Goal: Information Seeking & Learning: Learn about a topic

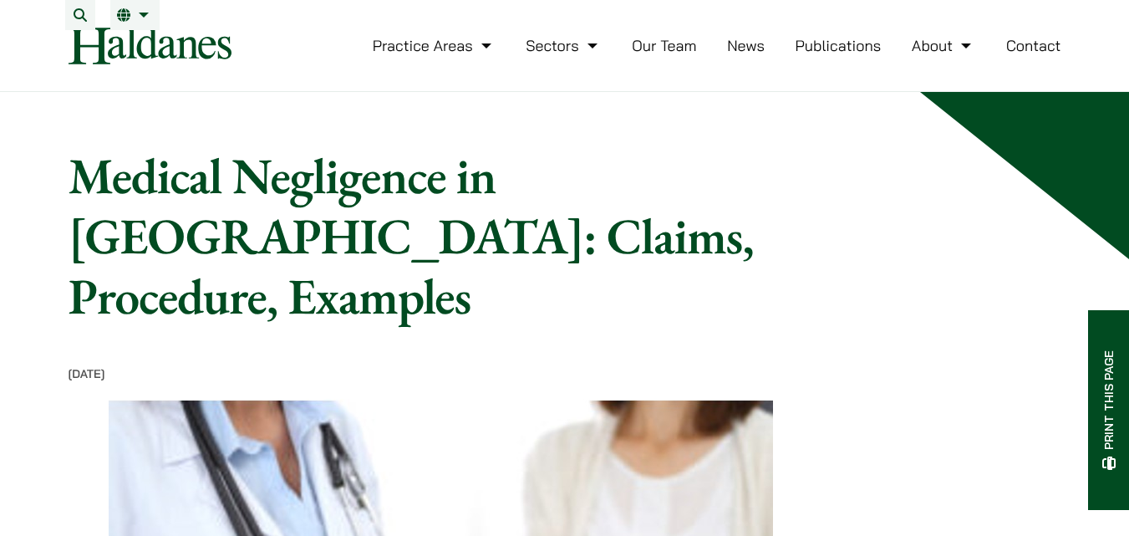
scroll to position [585, 0]
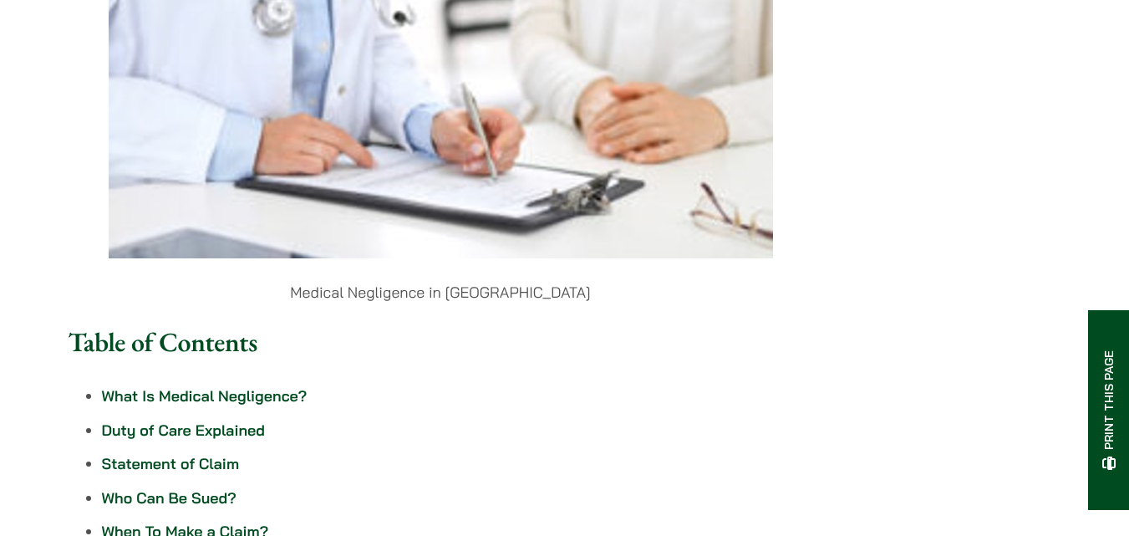
click at [197, 420] on link "Duty of Care Explained" at bounding box center [184, 429] width 164 height 19
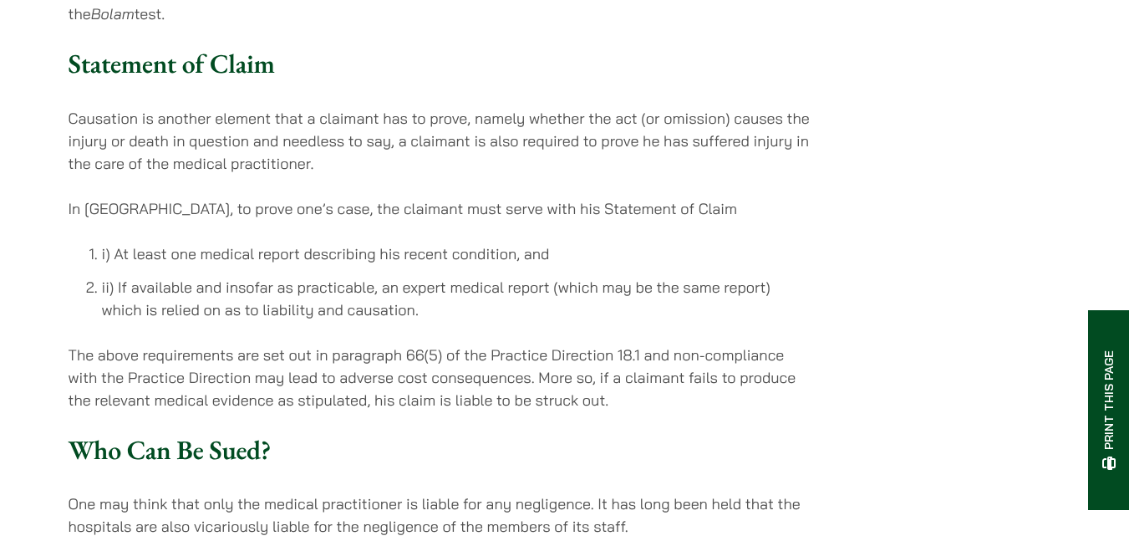
scroll to position [2423, 0]
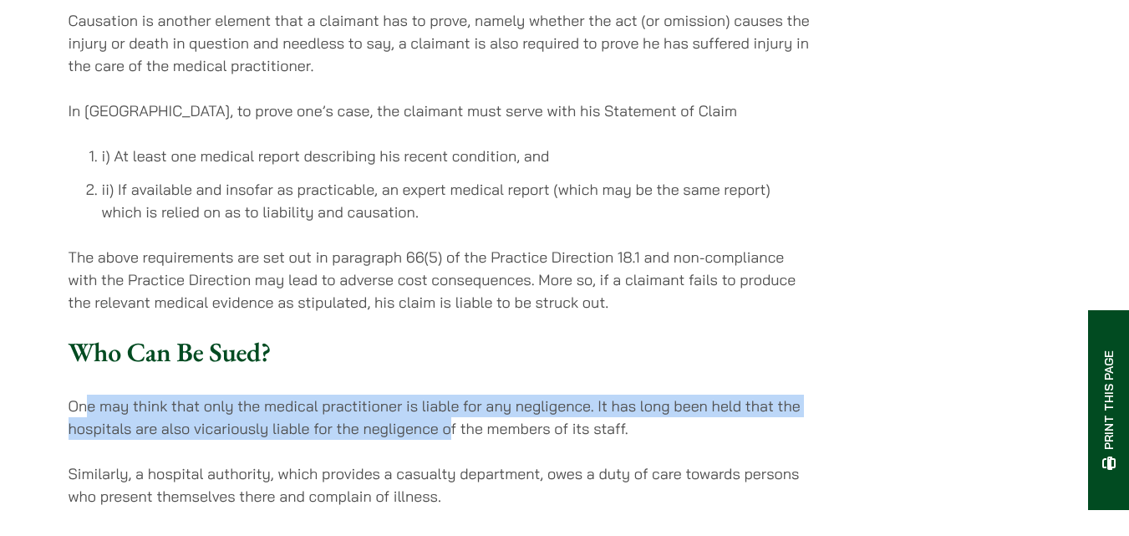
drag, startPoint x: 86, startPoint y: 283, endPoint x: 449, endPoint y: 308, distance: 363.5
click at [449, 394] on p "One may think that only the medical practitioner is liable for any negligence. …" at bounding box center [441, 416] width 744 height 45
click at [376, 394] on p "One may think that only the medical practitioner is liable for any negligence. …" at bounding box center [441, 416] width 744 height 45
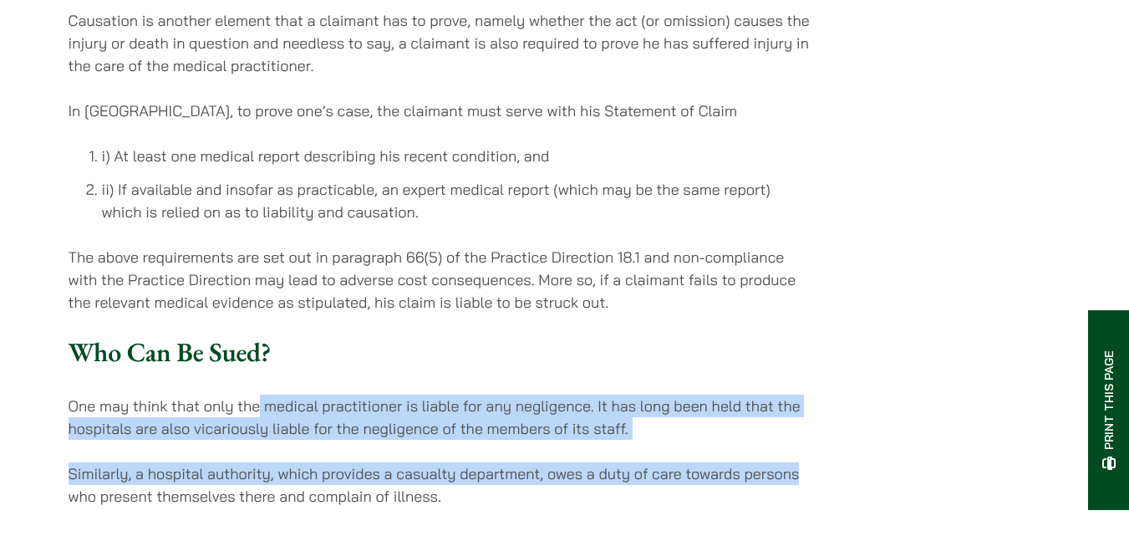
drag, startPoint x: 259, startPoint y: 285, endPoint x: 801, endPoint y: 338, distance: 544.9
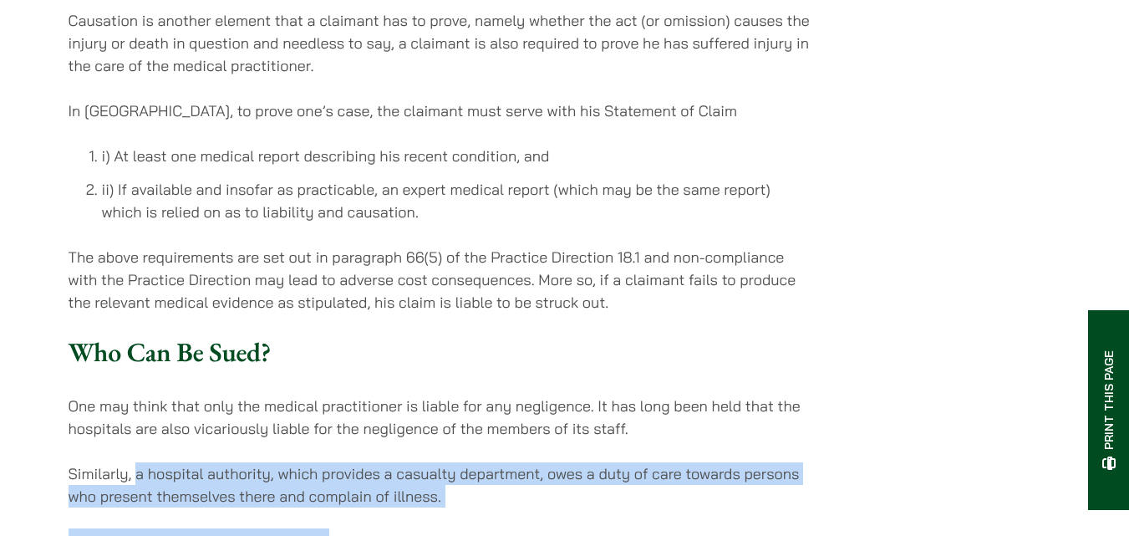
drag, startPoint x: 135, startPoint y: 346, endPoint x: 640, endPoint y: 401, distance: 507.6
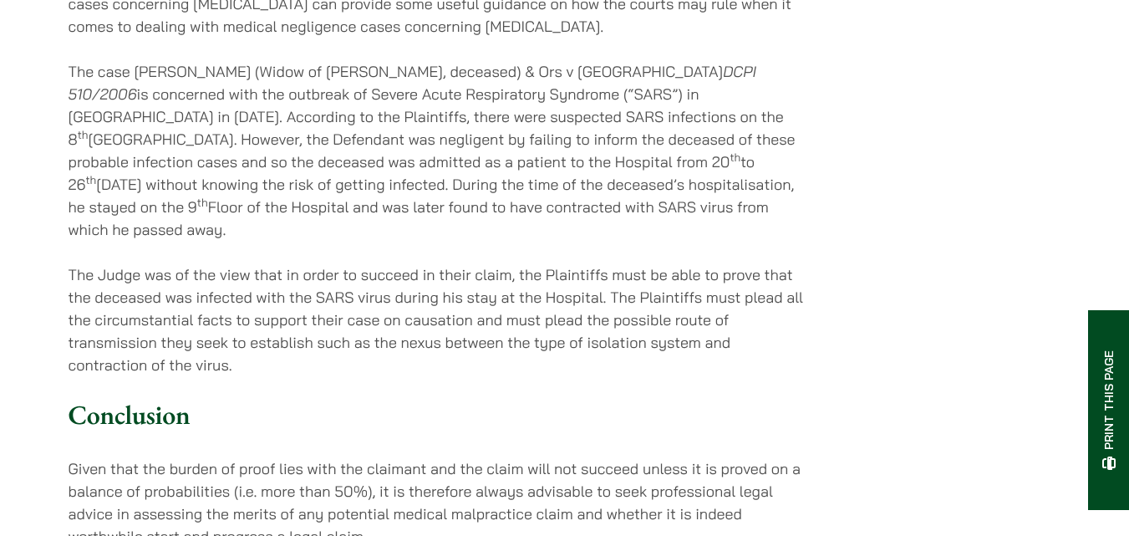
scroll to position [3593, 0]
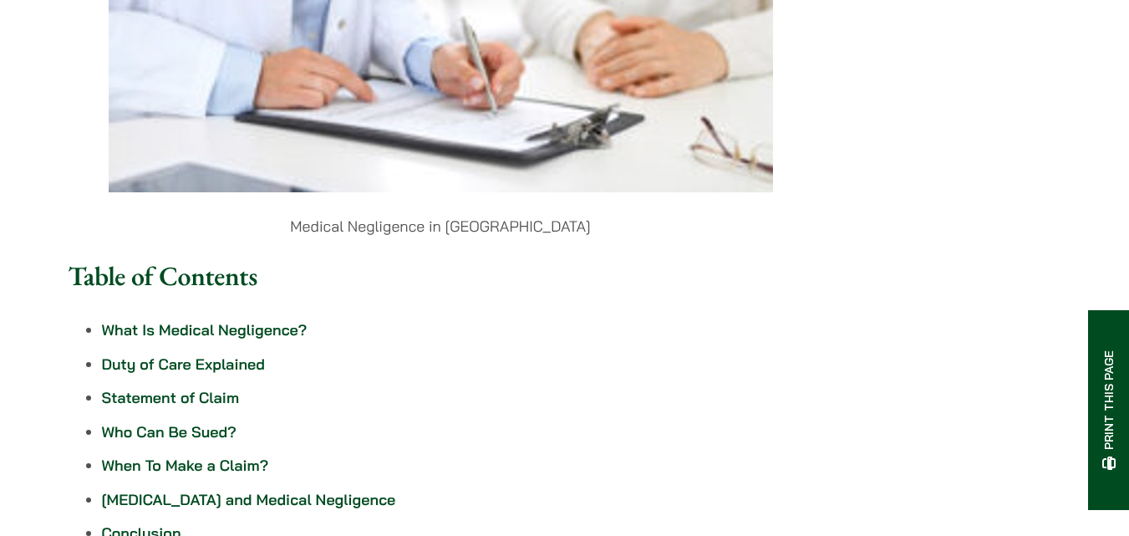
scroll to position [585, 0]
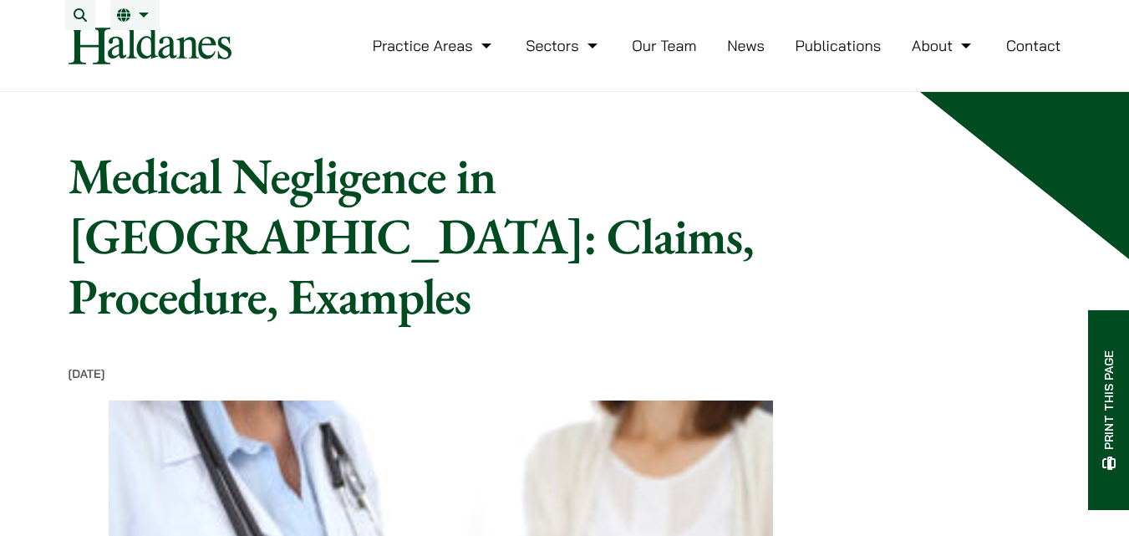
scroll to position [902, 0]
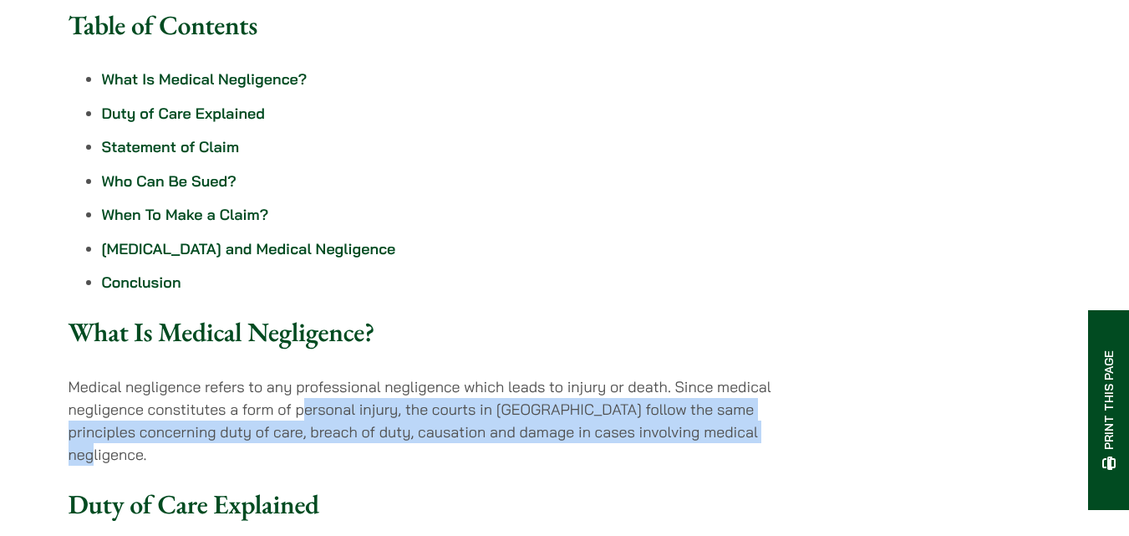
drag, startPoint x: 305, startPoint y: 364, endPoint x: 795, endPoint y: 389, distance: 491.1
click at [795, 389] on p "Medical negligence refers to any professional negligence which leads to injury …" at bounding box center [441, 420] width 744 height 90
click at [566, 375] on p "Medical negligence refers to any professional negligence which leads to injury …" at bounding box center [441, 420] width 744 height 90
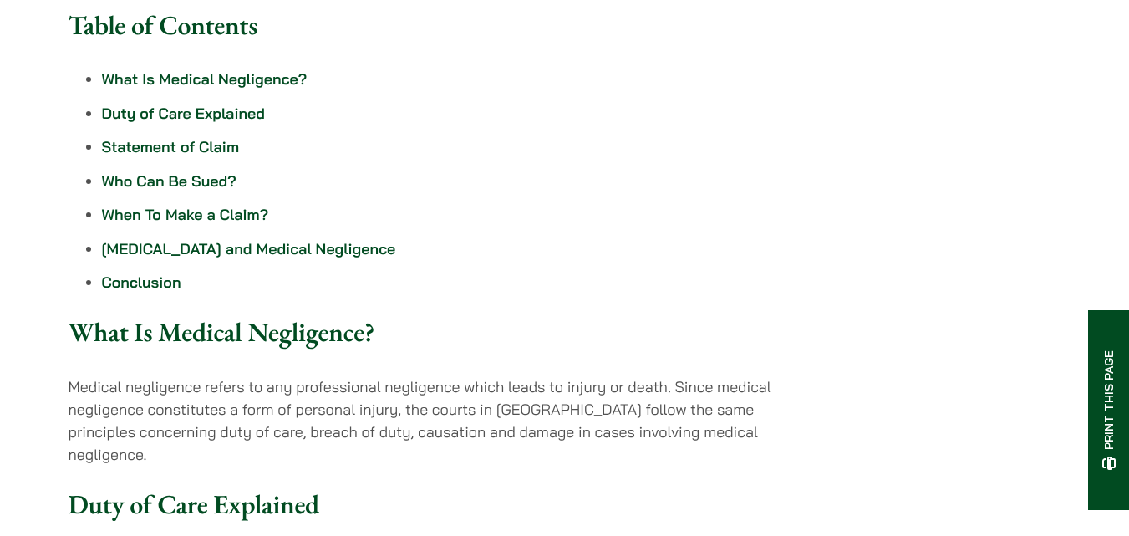
click at [413, 271] on li "Conclusion" at bounding box center [457, 282] width 711 height 23
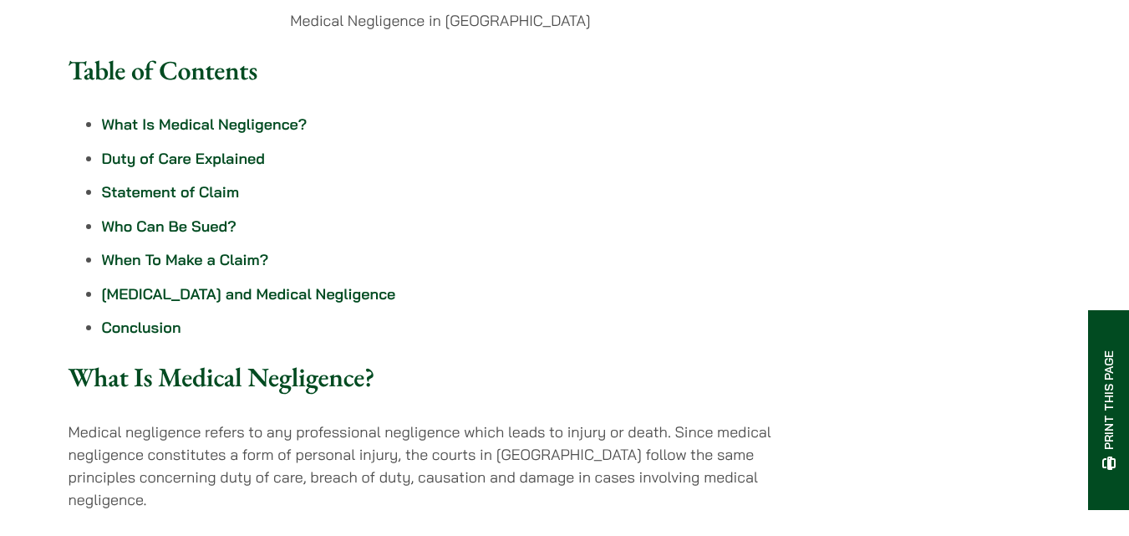
scroll to position [818, 0]
